Goal: Transaction & Acquisition: Subscribe to service/newsletter

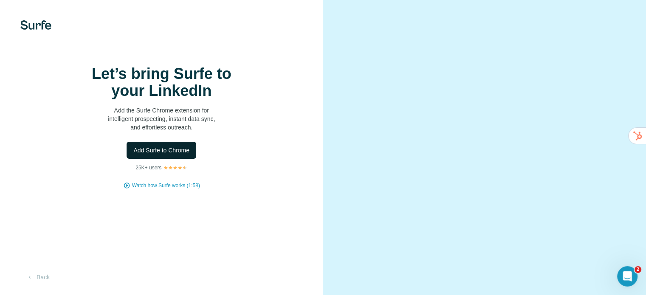
click at [176, 155] on span "Add Surfe to Chrome" at bounding box center [161, 150] width 56 height 9
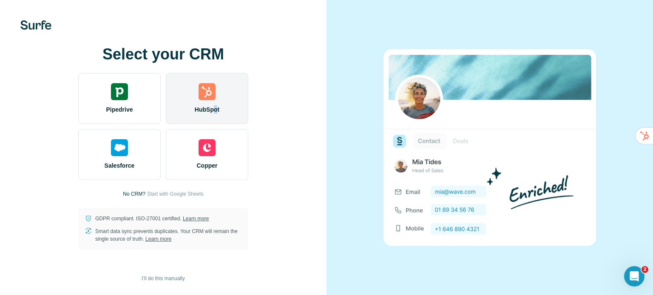
drag, startPoint x: 216, startPoint y: 125, endPoint x: 215, endPoint y: 105, distance: 19.6
click at [215, 105] on div "Pipedrive HubSpot Salesforce Copper" at bounding box center [163, 126] width 170 height 107
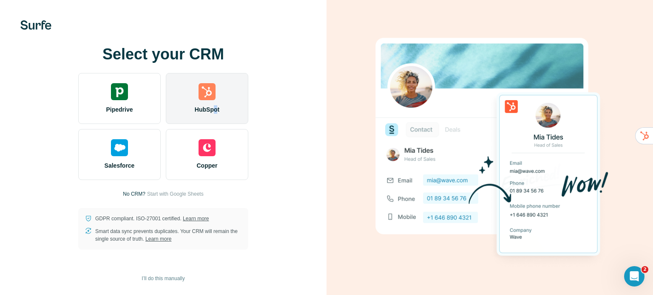
click at [215, 105] on span "HubSpot" at bounding box center [207, 109] width 25 height 9
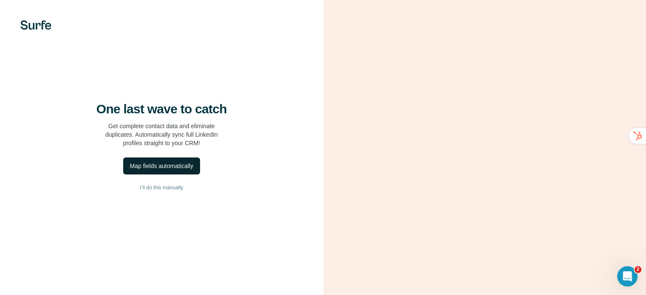
click at [170, 170] on div "Map fields automatically" at bounding box center [161, 166] width 63 height 9
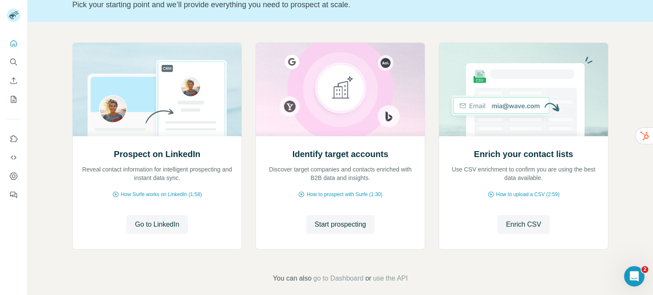
scroll to position [71, 0]
